Goal: Check status

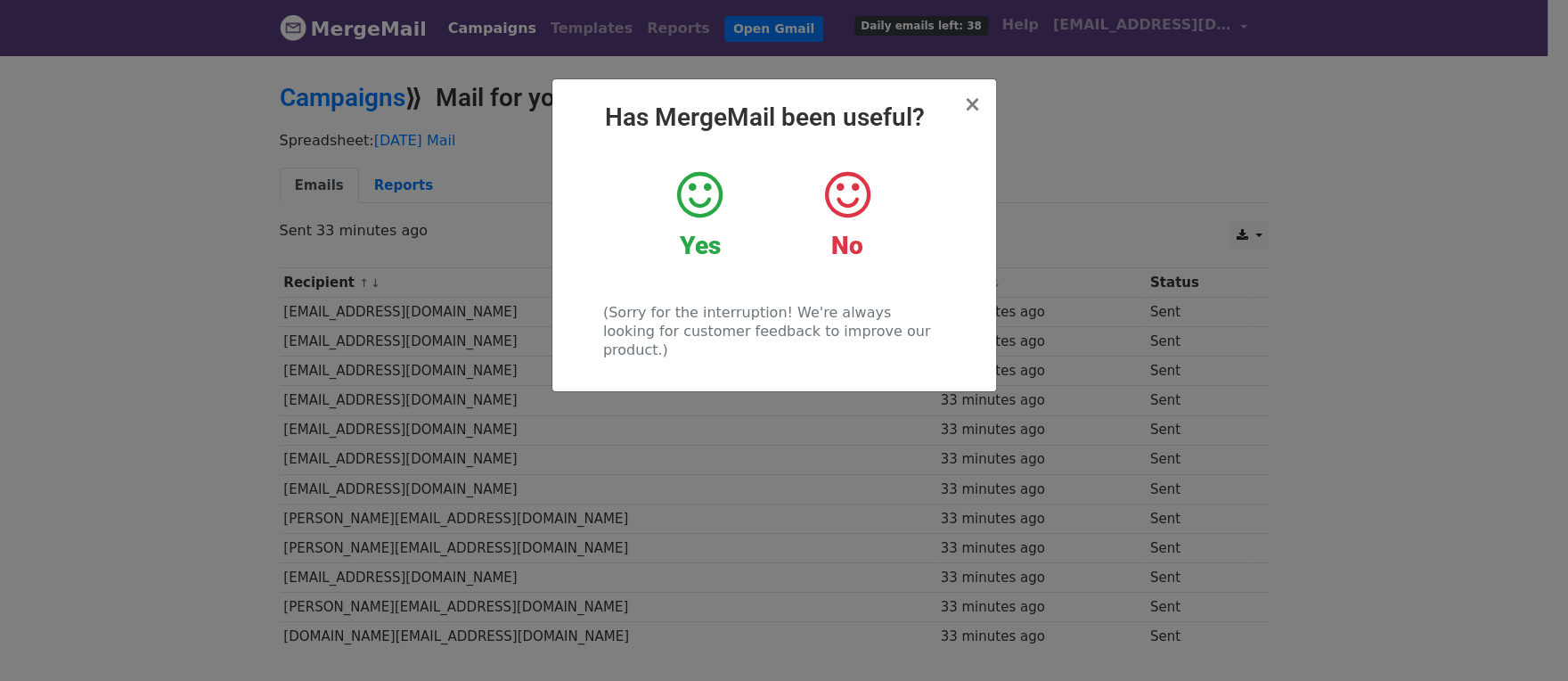
click at [708, 187] on icon at bounding box center [699, 195] width 46 height 53
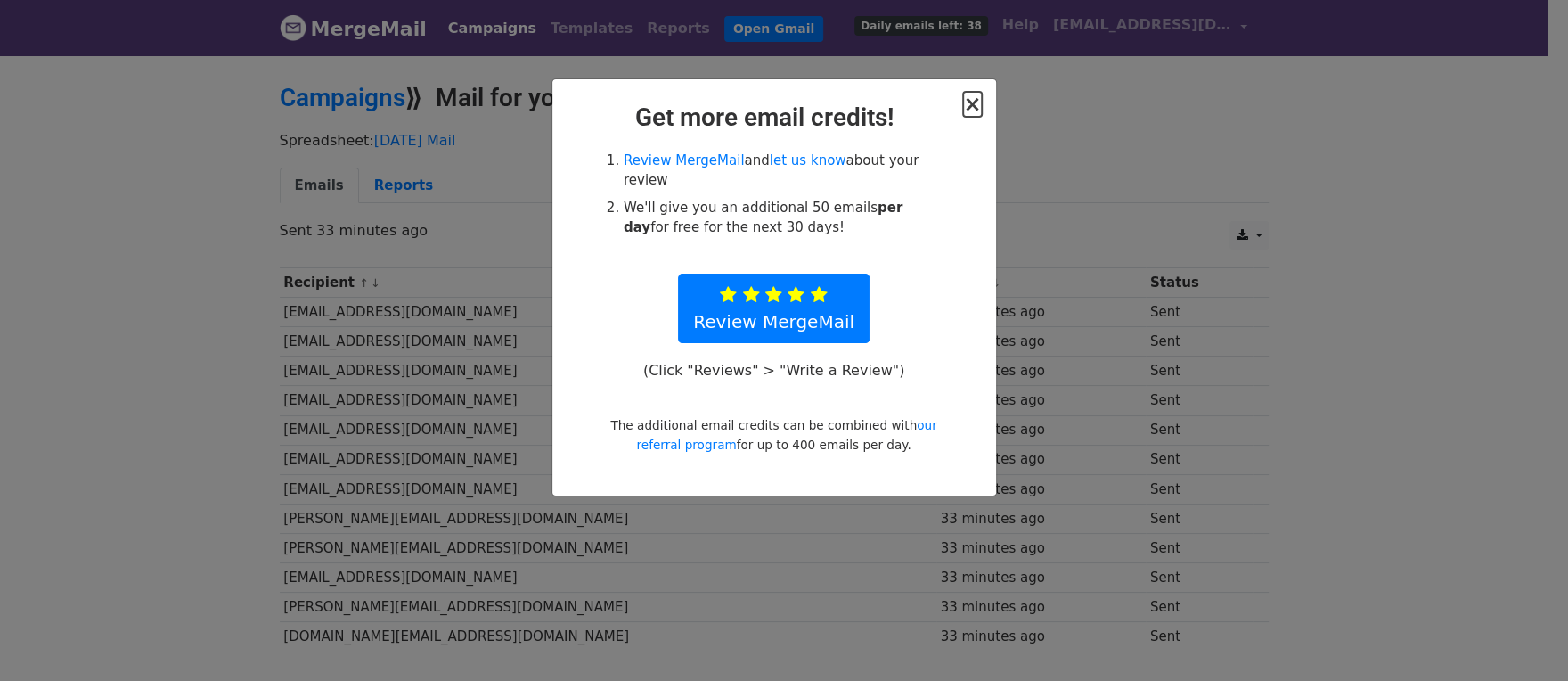
click at [981, 95] on span "×" at bounding box center [971, 104] width 18 height 25
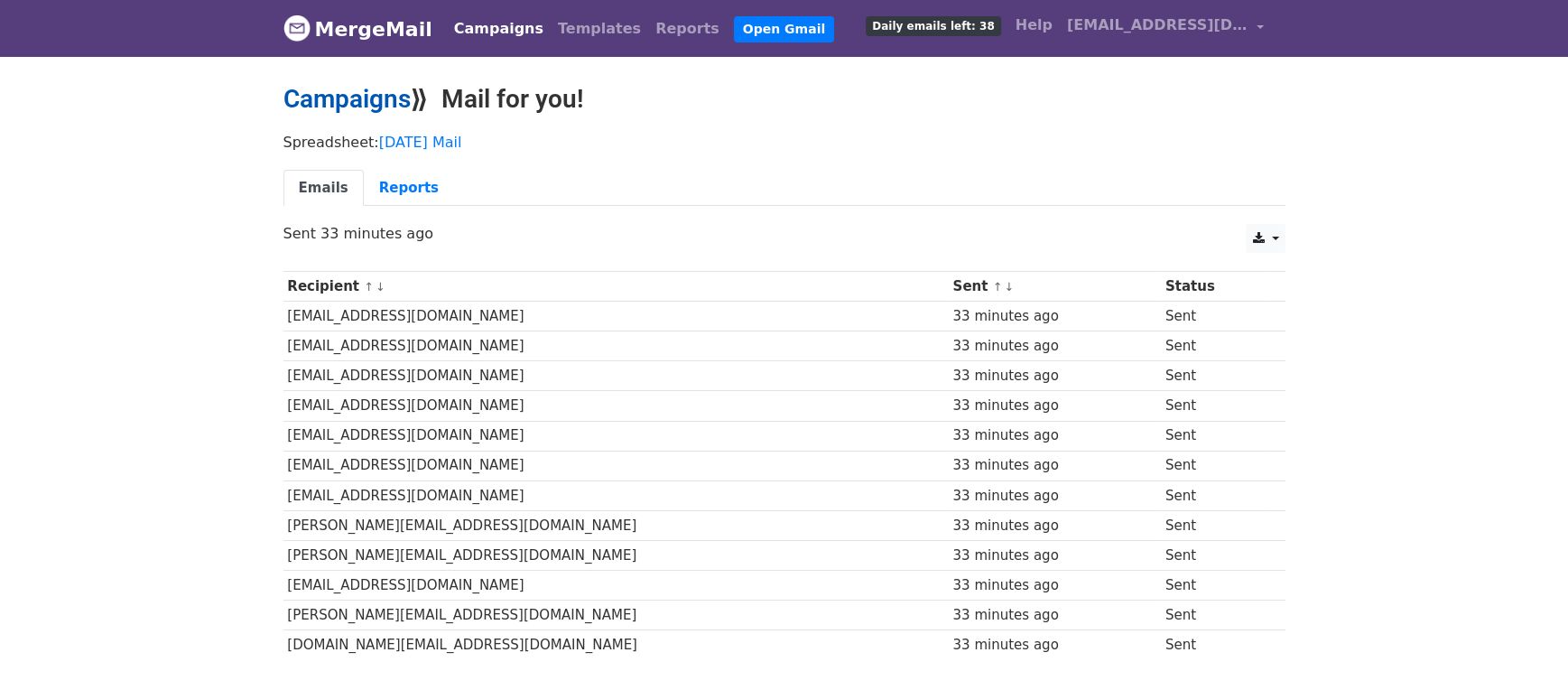
click at [383, 96] on link "Campaigns" at bounding box center [347, 99] width 128 height 30
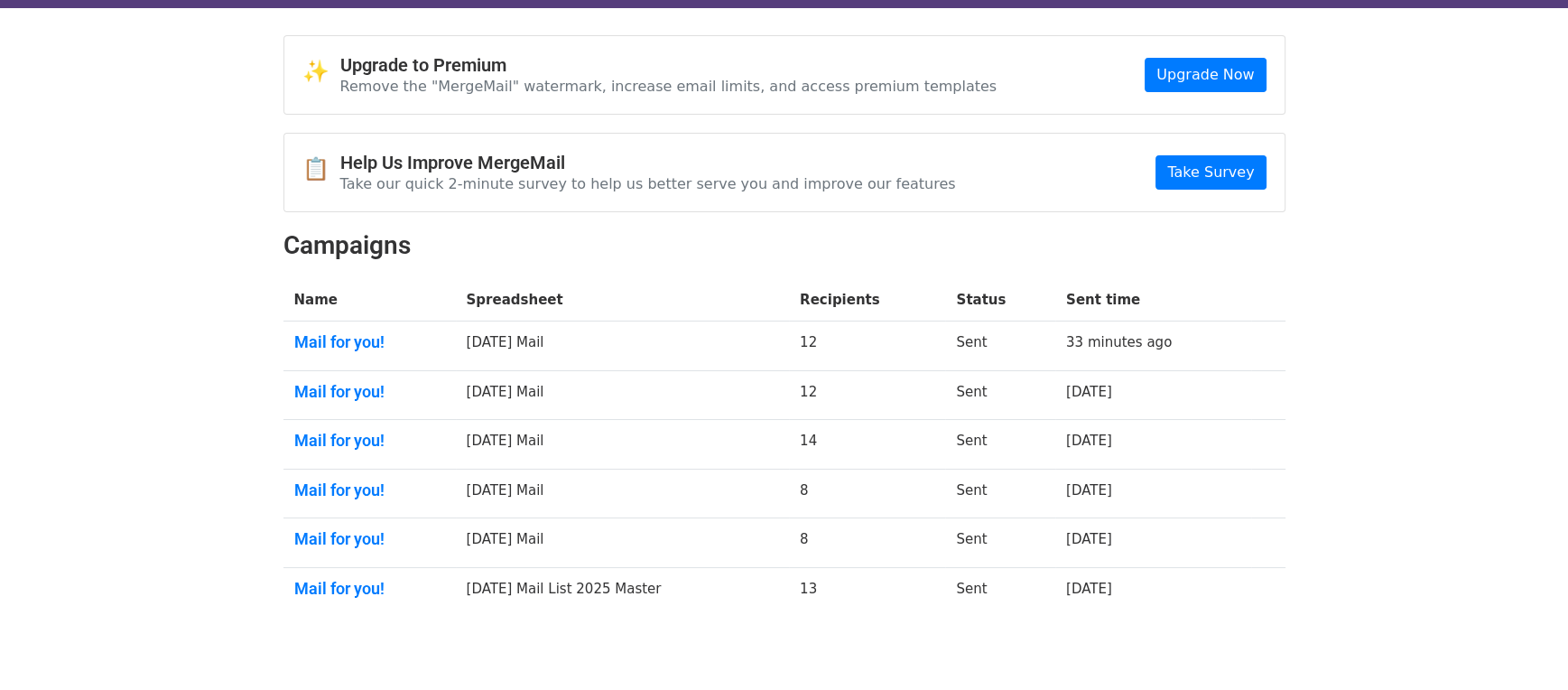
scroll to position [76, 0]
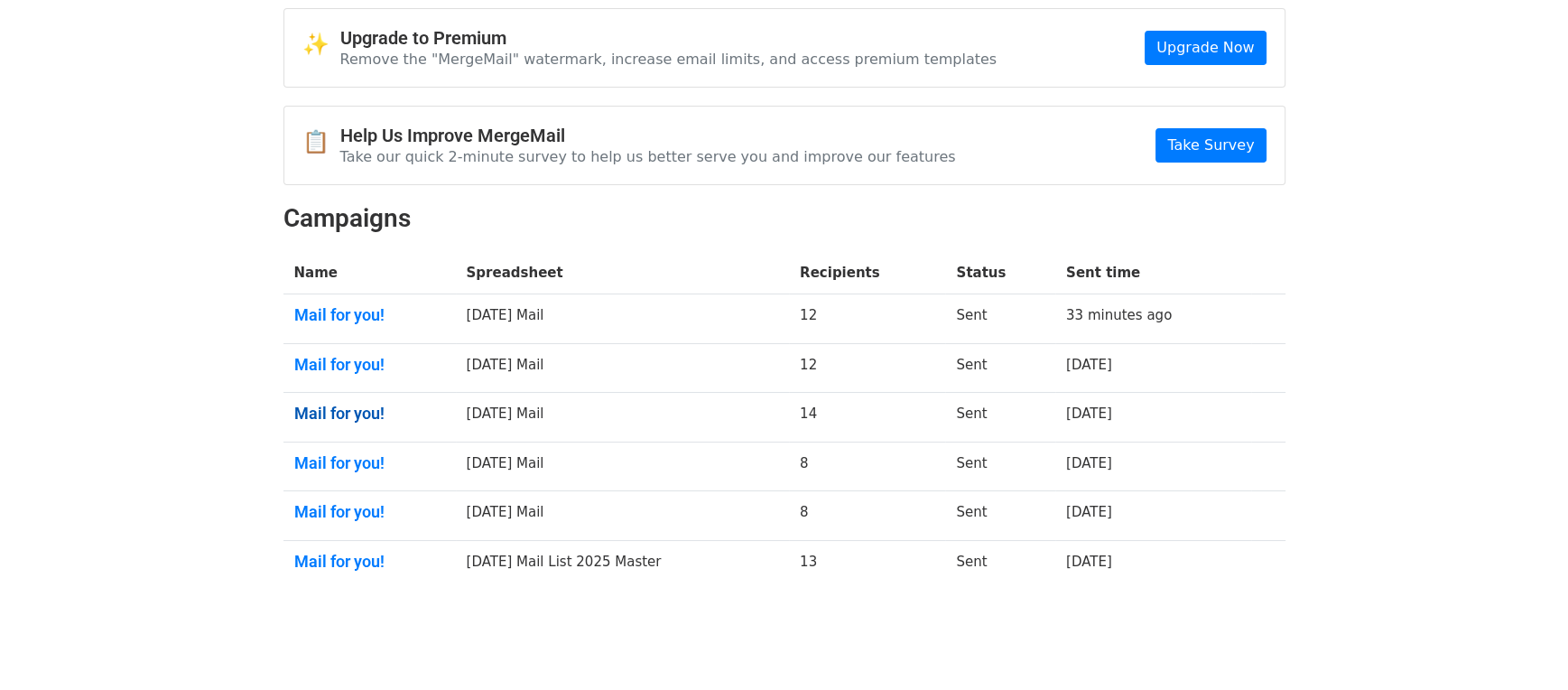
click at [347, 404] on link "Mail for you!" at bounding box center [370, 413] width 151 height 20
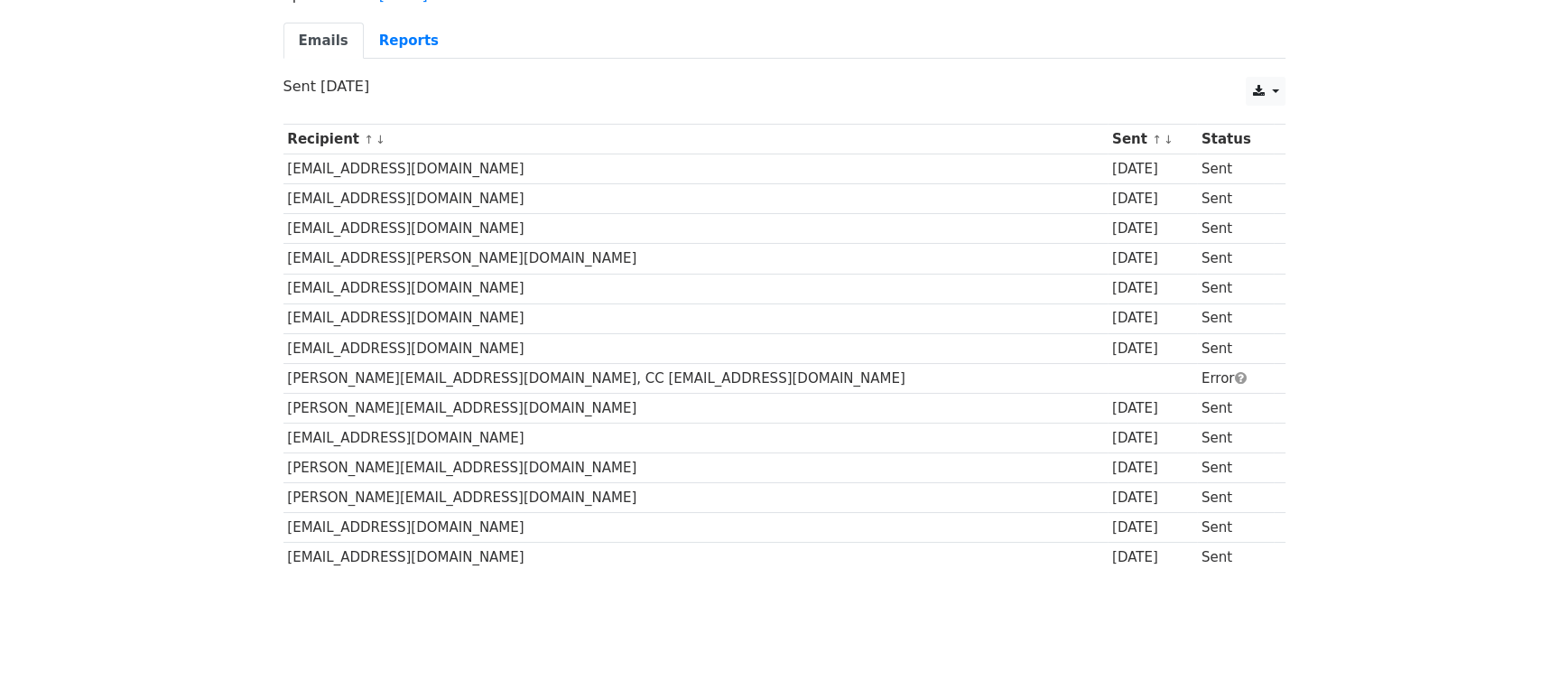
scroll to position [149, 0]
click at [1235, 370] on span at bounding box center [1240, 376] width 11 height 13
click at [388, 361] on td "keith@idealgroup.com, CC admin@idealgroup.com" at bounding box center [696, 376] width 826 height 30
click at [496, 361] on td "keith@idealgroup.com, CC admin@idealgroup.com" at bounding box center [696, 376] width 826 height 30
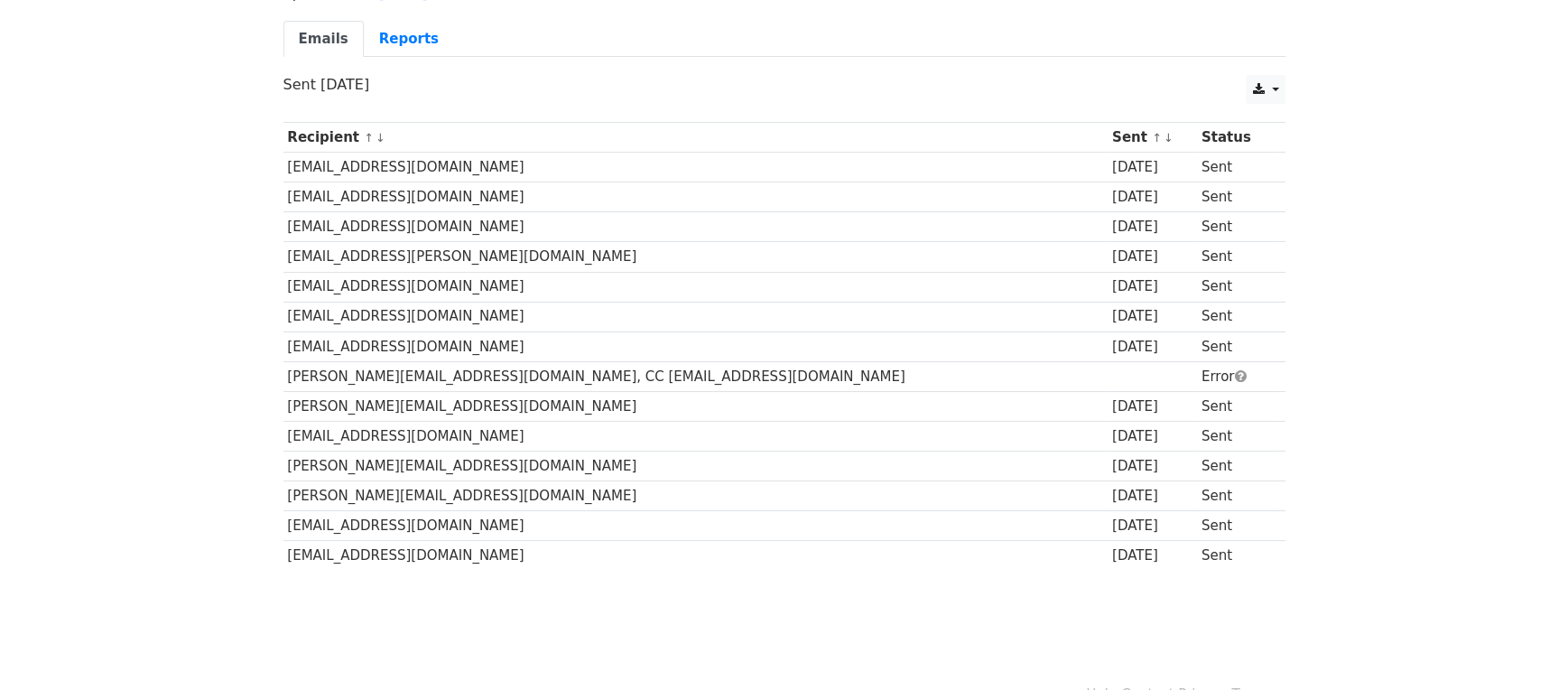
click at [442, 361] on td "keith@idealgroup.com, CC admin@idealgroup.com" at bounding box center [696, 376] width 826 height 30
drag, startPoint x: 445, startPoint y: 350, endPoint x: 422, endPoint y: 349, distance: 23.0
click at [422, 361] on td "keith@idealgroup.com, CC admin@idealgroup.com" at bounding box center [696, 376] width 826 height 30
click at [601, 603] on body "MergeMail Campaigns Templates Reports Open Gmail Daily emails left: 38 Help rec…" at bounding box center [784, 254] width 1568 height 807
click at [358, 361] on td "keith@idealgroup.com, CC admin@idealgroup.com" at bounding box center [696, 376] width 826 height 30
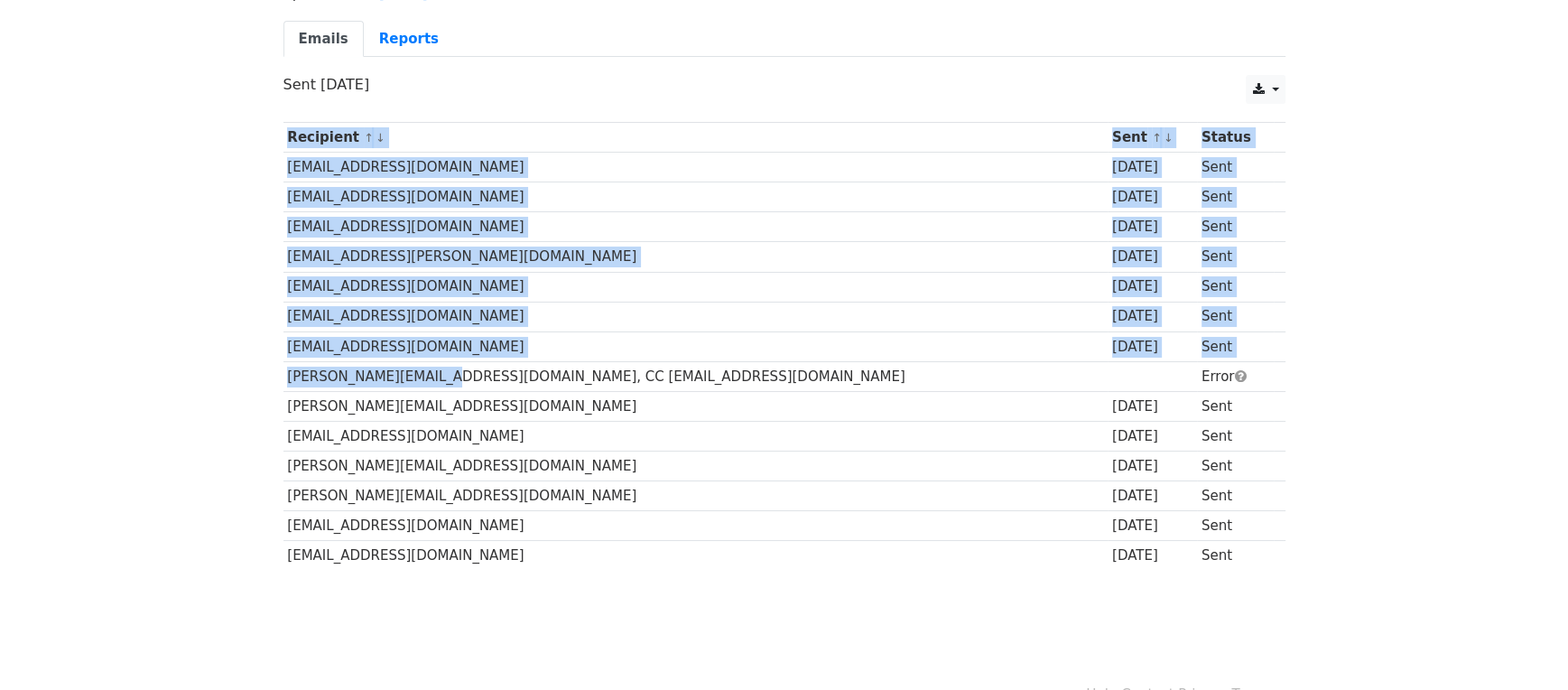
drag, startPoint x: 419, startPoint y: 354, endPoint x: 301, endPoint y: 369, distance: 118.9
click at [278, 349] on div "Recipient ↑ ↓ Sent ↑ ↓ Status info@cleanatic.ca 2 days ago Sent agentkeithdalla…" at bounding box center [785, 348] width 1030 height 472
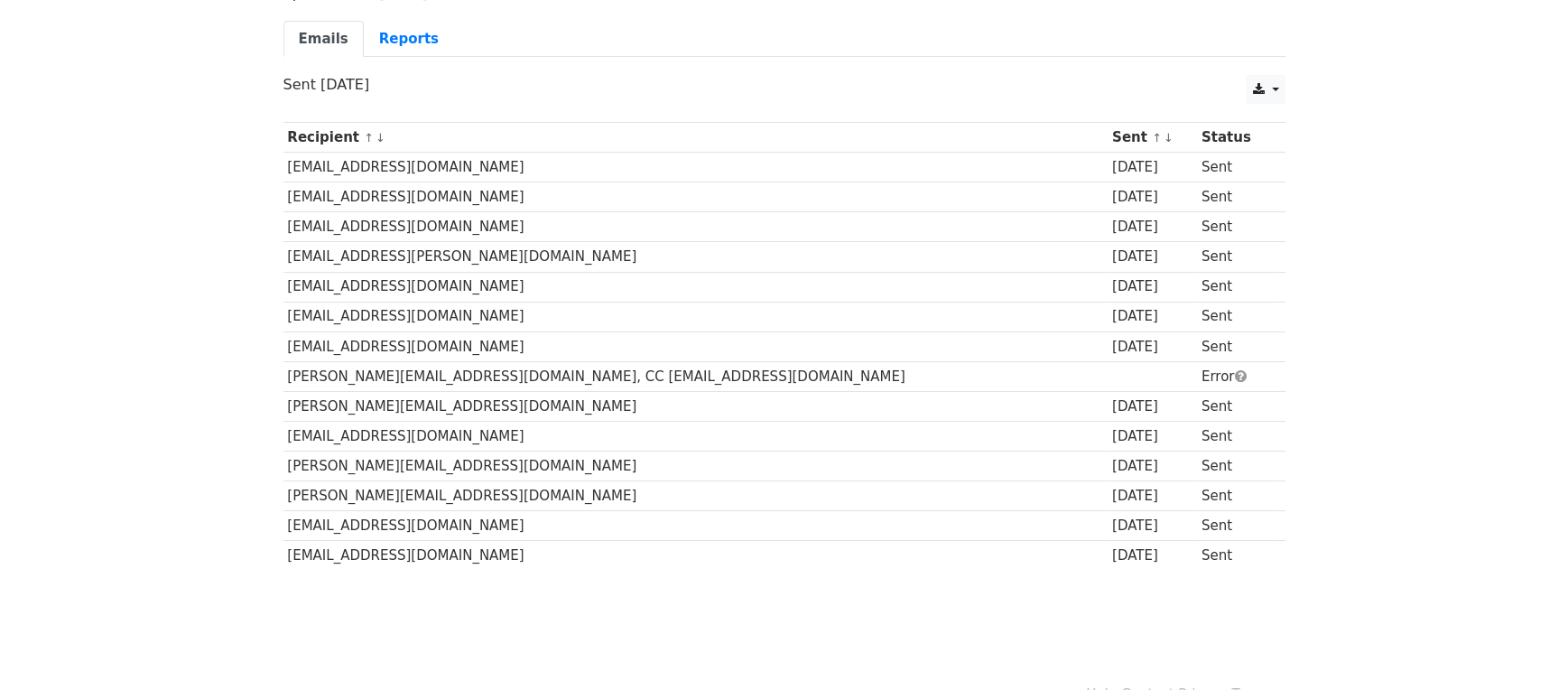
click at [593, 658] on div "Help · Contact · Privacy · Terms" at bounding box center [785, 695] width 1030 height 75
click at [545, 563] on body "MergeMail Campaigns Templates Reports Open Gmail Daily emails left: 38 Help rec…" at bounding box center [784, 254] width 1568 height 807
